Goal: Information Seeking & Learning: Learn about a topic

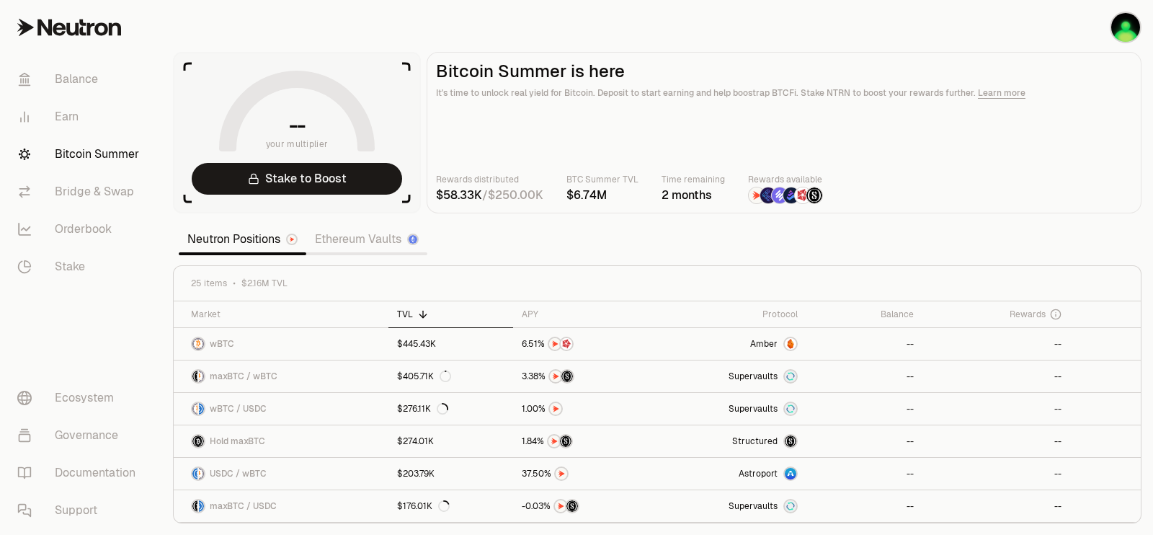
drag, startPoint x: 591, startPoint y: 197, endPoint x: 617, endPoint y: 204, distance: 26.9
click at [617, 204] on main "Bitcoin Summer is here It's time to unlock real yield for Bitcoin. Deposit to s…" at bounding box center [784, 132] width 715 height 161
click at [353, 247] on link "Ethereum Vaults" at bounding box center [366, 239] width 121 height 29
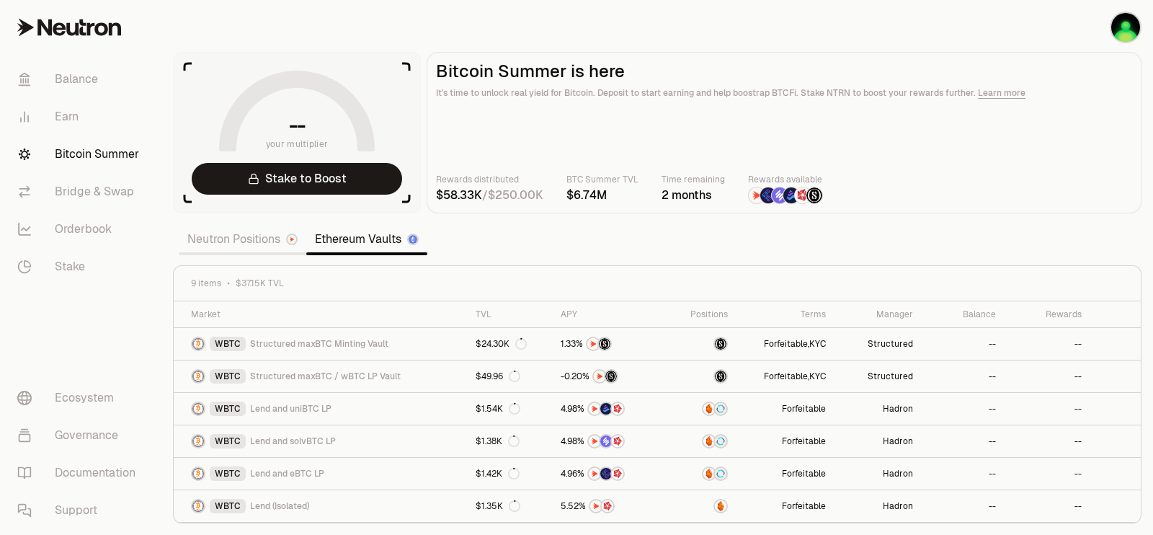
click at [242, 266] on div "9 items $37.15K TVL" at bounding box center [657, 283] width 967 height 35
click at [237, 248] on link "Neutron Positions" at bounding box center [243, 239] width 128 height 29
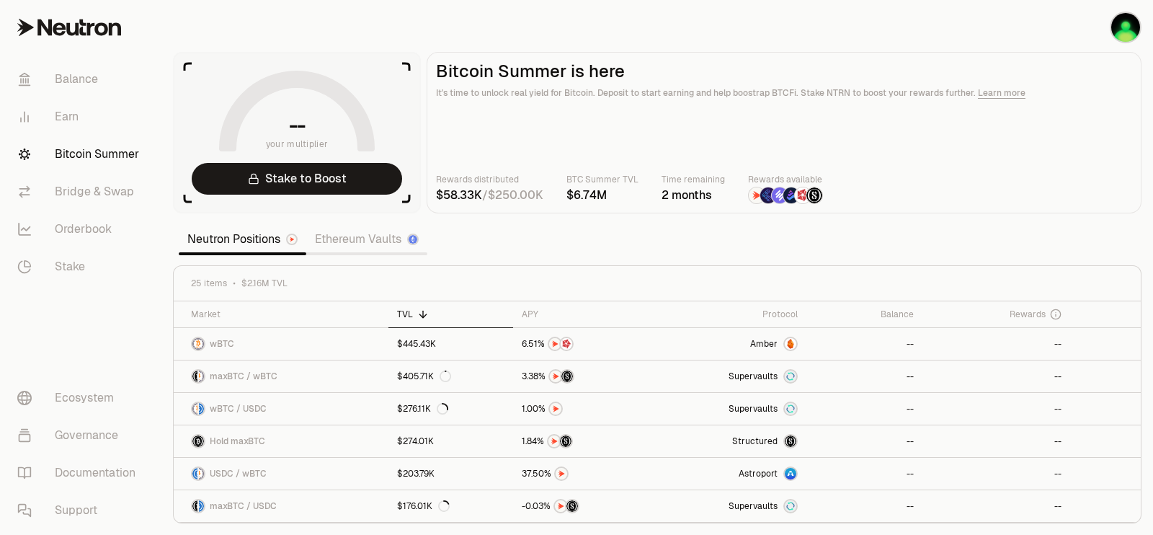
drag, startPoint x: 629, startPoint y: 199, endPoint x: 573, endPoint y: 202, distance: 55.6
click at [574, 202] on div at bounding box center [603, 195] width 72 height 17
click at [354, 244] on link "Ethereum Vaults" at bounding box center [366, 239] width 121 height 29
